Goal: Information Seeking & Learning: Learn about a topic

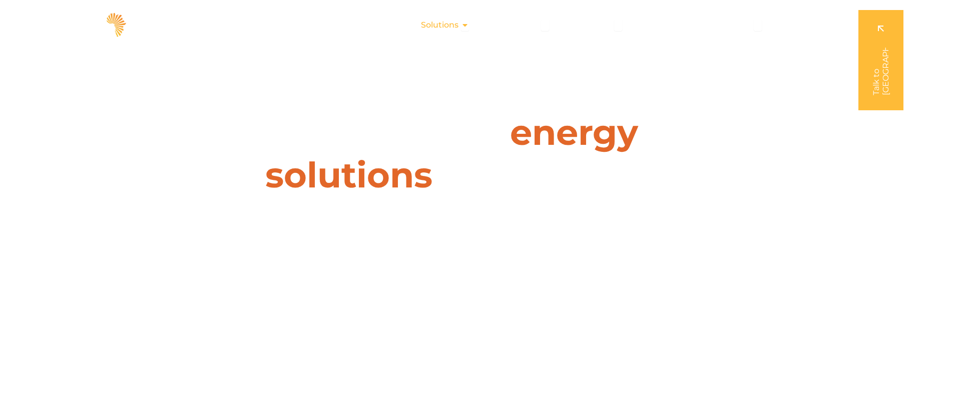
click at [454, 22] on span "Solutions" at bounding box center [440, 25] width 38 height 12
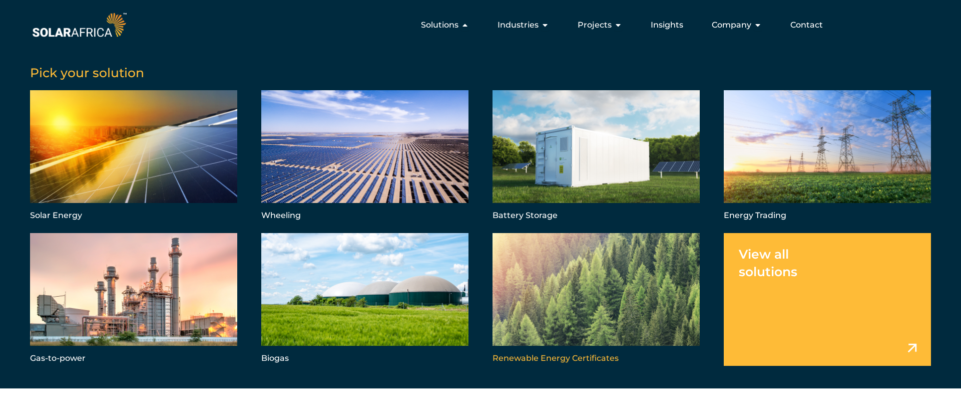
click at [623, 284] on link "Menu" at bounding box center [596, 299] width 207 height 133
click at [596, 355] on link "Menu" at bounding box center [596, 299] width 207 height 133
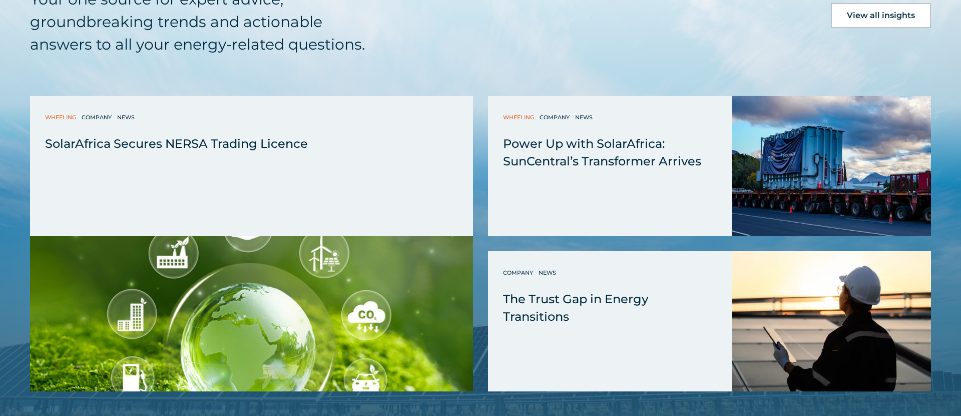
scroll to position [2138, 0]
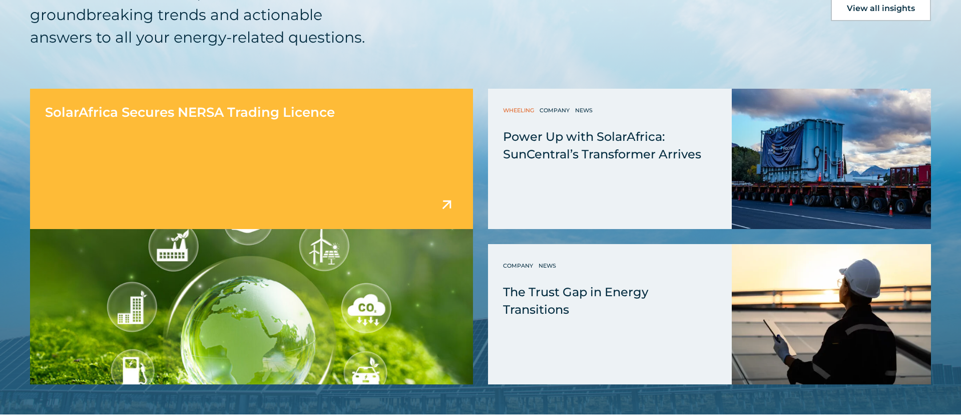
click at [190, 126] on div "SolarAfrica Secures NERSA Trading Licence" at bounding box center [251, 159] width 443 height 140
